Goal: Information Seeking & Learning: Learn about a topic

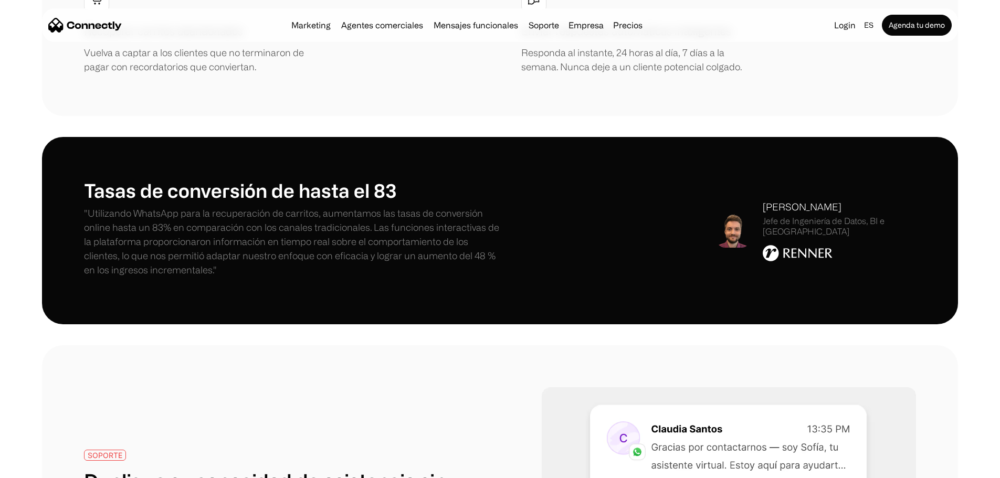
scroll to position [1732, 0]
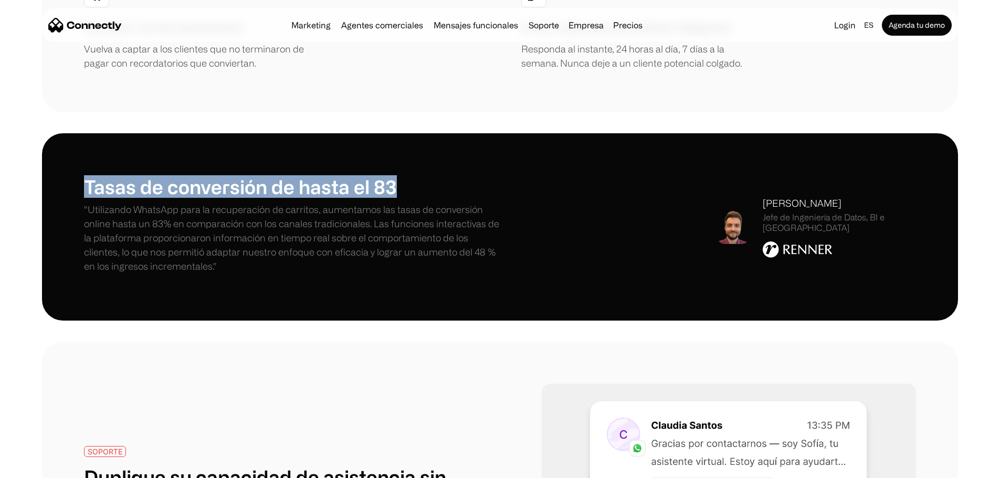
drag, startPoint x: 120, startPoint y: 180, endPoint x: 466, endPoint y: 183, distance: 345.9
click at [466, 183] on h1 "Tasas de conversión de hasta el 83" at bounding box center [292, 186] width 416 height 23
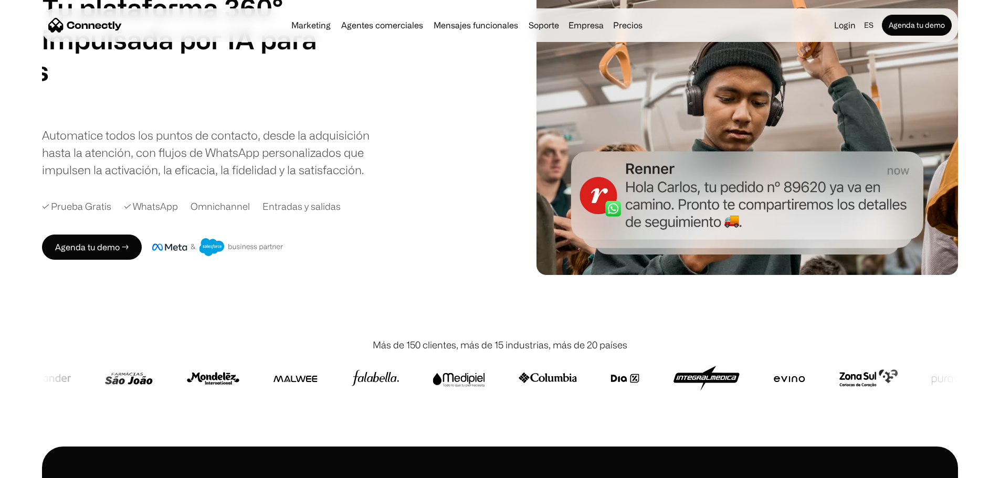
scroll to position [0, 0]
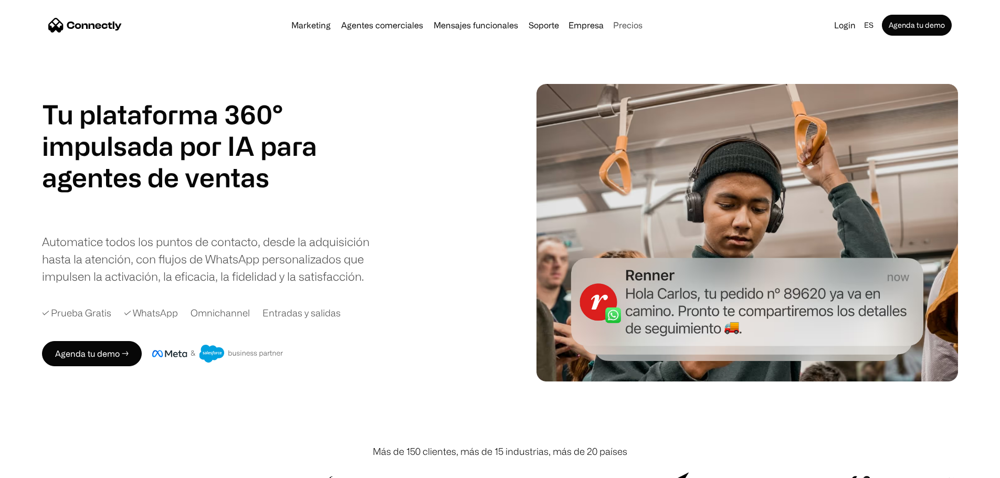
click at [646, 27] on link "Precios" at bounding box center [628, 25] width 38 height 8
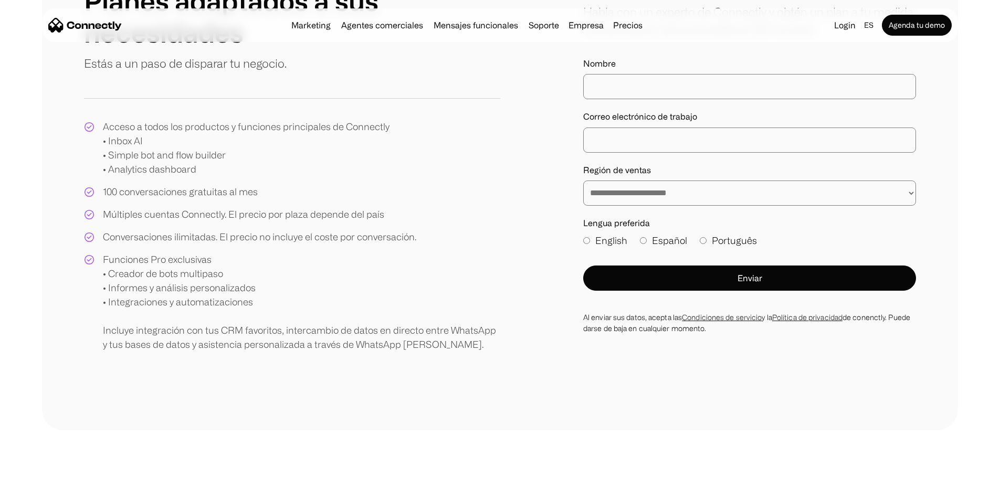
scroll to position [157, 0]
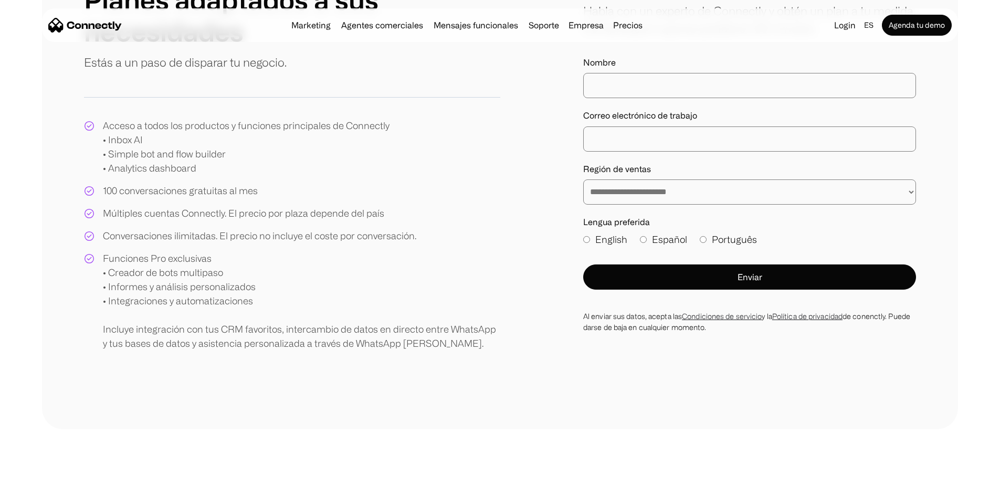
click at [238, 243] on div "Conversaciones ilimitadas. El precio no incluye el coste por conversación." at bounding box center [259, 236] width 313 height 14
click at [196, 336] on div "Funciones Pro exclusivas • Creador de bots multipaso • Informes y análisis pers…" at bounding box center [301, 300] width 397 height 99
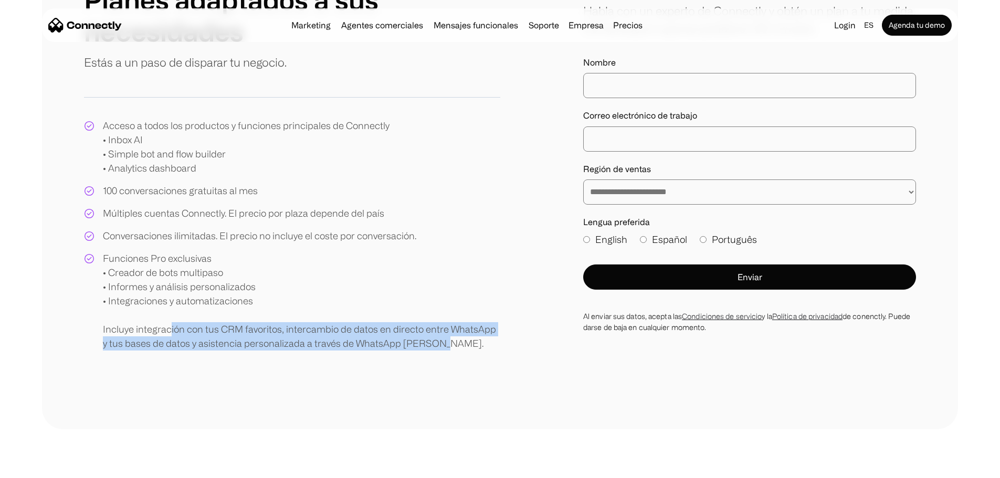
drag, startPoint x: 201, startPoint y: 360, endPoint x: 481, endPoint y: 386, distance: 281.0
click at [481, 351] on div "Funciones Pro exclusivas • Creador de bots multipaso • Informes y análisis pers…" at bounding box center [301, 300] width 397 height 99
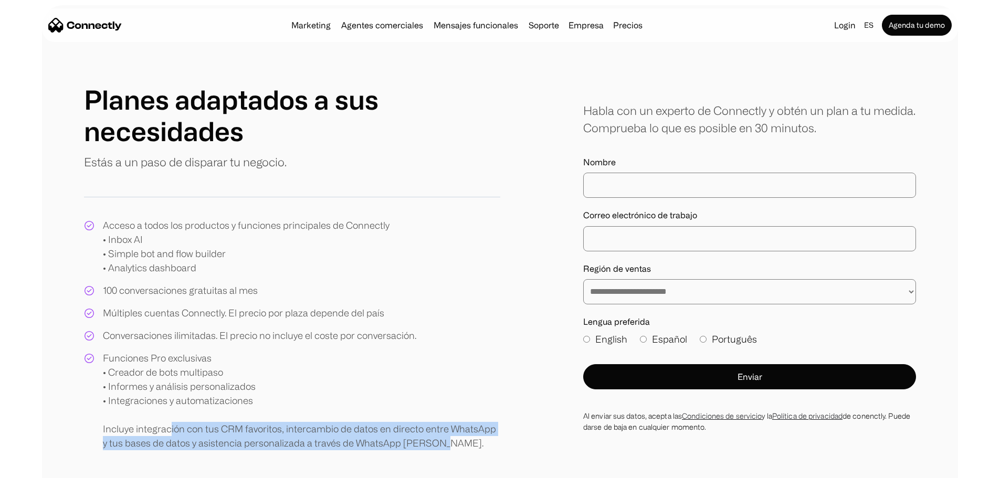
scroll to position [0, 0]
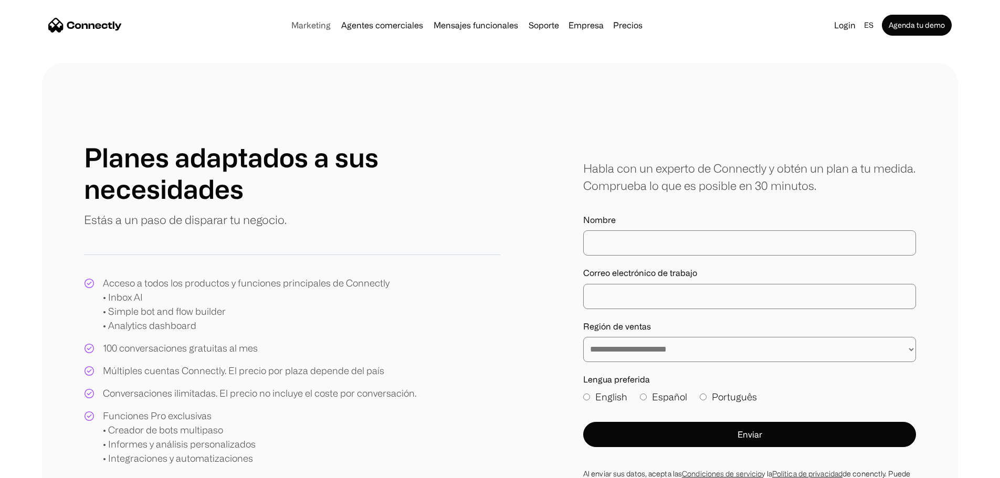
click at [289, 28] on link "Marketing" at bounding box center [311, 25] width 48 height 8
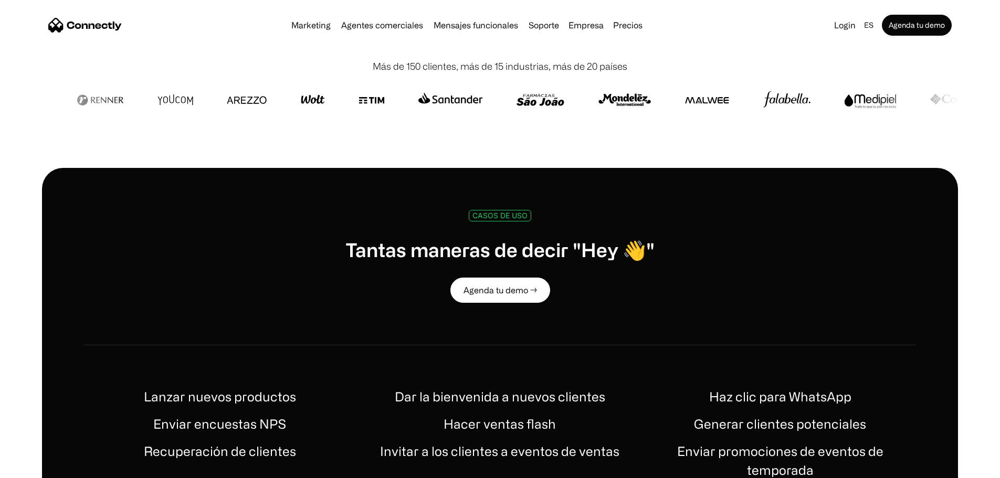
scroll to position [472, 0]
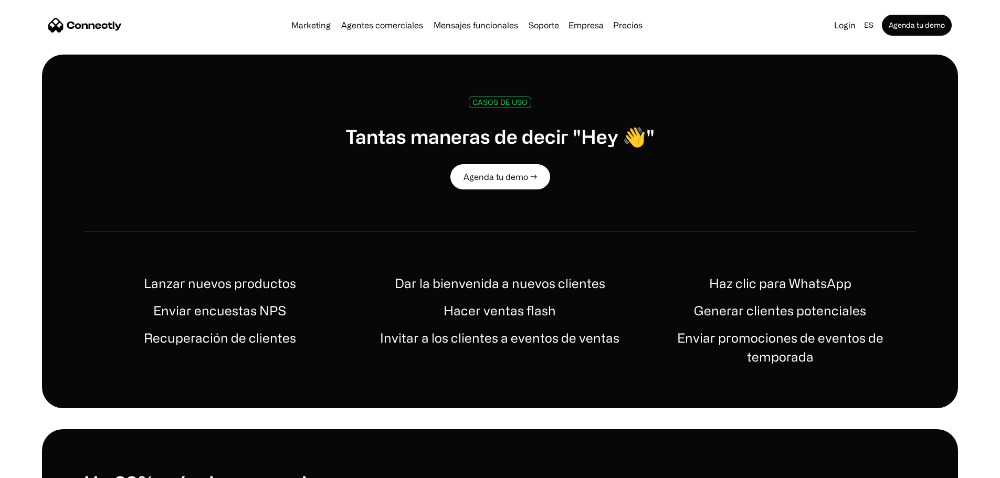
click at [598, 148] on h1 "Tantas maneras de decir "Hey 👋"" at bounding box center [499, 136] width 309 height 23
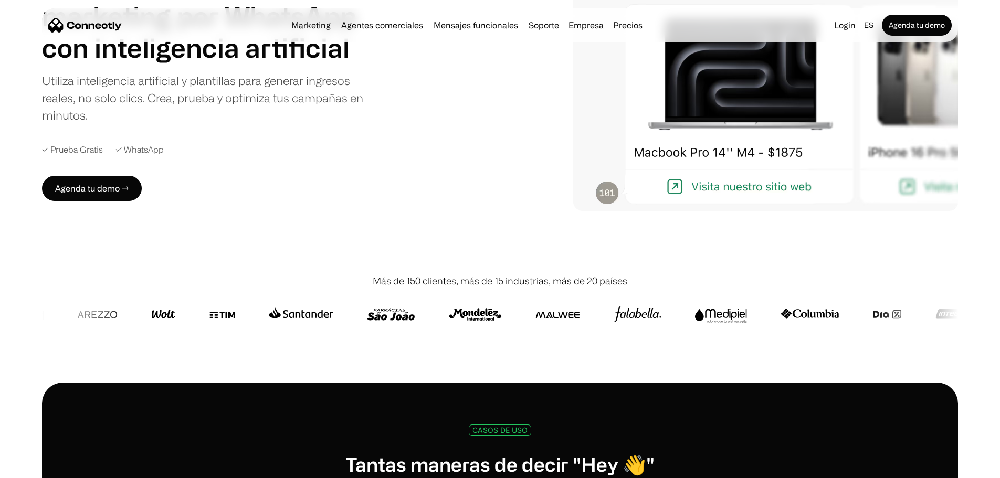
scroll to position [0, 0]
